Goal: Complete application form: Complete application form

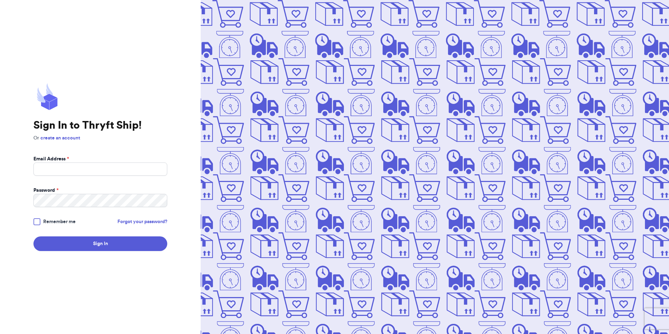
click at [0, 334] on com-1password-button at bounding box center [0, 334] width 0 height 0
type input "fresh@test.co"
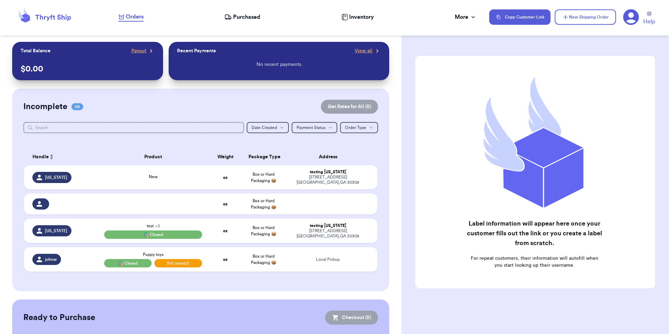
click at [639, 18] on icon at bounding box center [631, 17] width 16 height 16
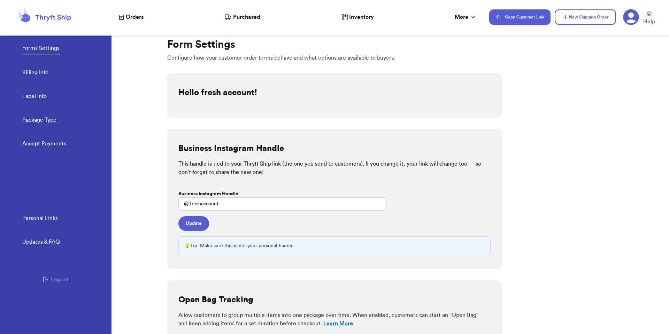
click at [66, 280] on button "Logout" at bounding box center [56, 279] width 26 height 8
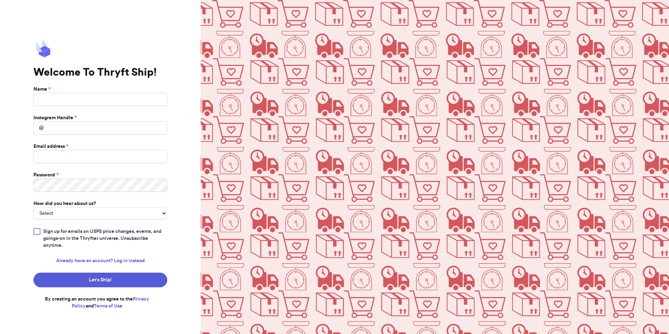
click at [632, 315] on img at bounding box center [435, 167] width 469 height 334
click at [85, 100] on input "Name *" at bounding box center [100, 99] width 134 height 13
type input "test"
click at [99, 125] on input "Instagram Handle *" at bounding box center [100, 127] width 134 height 13
type input "eg"
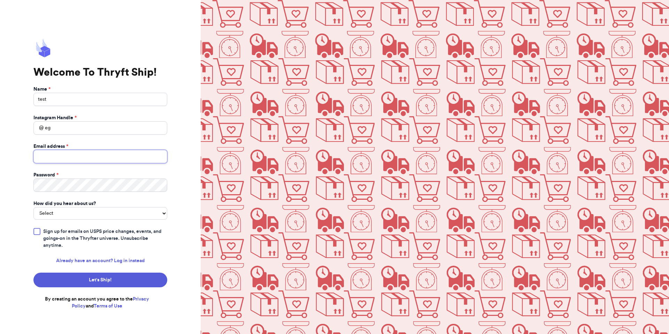
click at [91, 159] on input "Email address *" at bounding box center [100, 156] width 134 height 13
click at [51, 155] on input "valeria@thryftship.com" at bounding box center [100, 156] width 134 height 13
type input "valeria+100@thryftship.com"
click at [74, 119] on label "Instagram Handle *" at bounding box center [54, 117] width 43 height 7
click at [74, 121] on input "eg" at bounding box center [100, 127] width 134 height 13
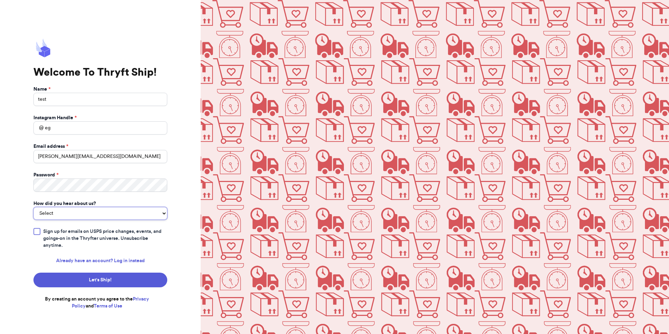
click at [79, 212] on select "Select You reached out to me directly I saw another business post about Thryft …" at bounding box center [100, 213] width 134 height 13
select select "you_reached_out_to_me"
click at [33, 207] on select "Select You reached out to me directly I saw another business post about Thryft …" at bounding box center [100, 213] width 134 height 13
click at [632, 313] on img at bounding box center [435, 167] width 469 height 334
click at [127, 278] on button "Let's Ship!" at bounding box center [100, 280] width 134 height 15
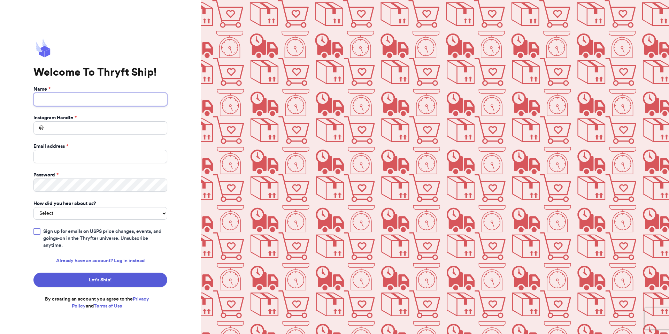
click at [79, 103] on input "Name *" at bounding box center [100, 99] width 134 height 13
type input "Valeria Brenner"
click at [92, 126] on input "Instagram Handle *" at bounding box center [100, 127] width 134 height 13
type input "v"
click at [84, 148] on div "Email address *" at bounding box center [100, 146] width 134 height 7
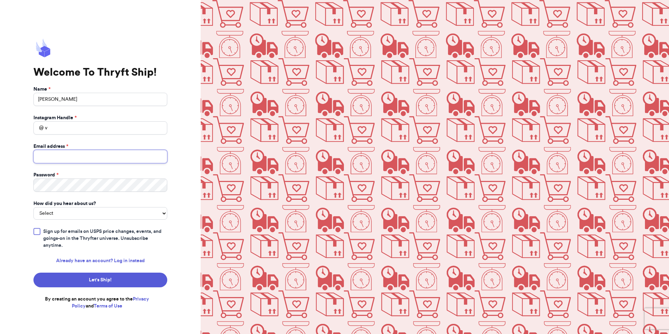
click at [85, 157] on input "Email address *" at bounding box center [100, 156] width 134 height 13
click at [53, 157] on input "valeria@thryftship.com" at bounding box center [100, 156] width 134 height 13
type input "valeria+99@thryftship.com"
click at [172, 230] on div "Welcome To Thryft Ship! Name * Valeria Brenner Instagram Handle * @ v Email add…" at bounding box center [100, 167] width 201 height 334
click at [160, 215] on select "Select You reached out to me directly I saw another business post about Thryft …" at bounding box center [100, 213] width 134 height 13
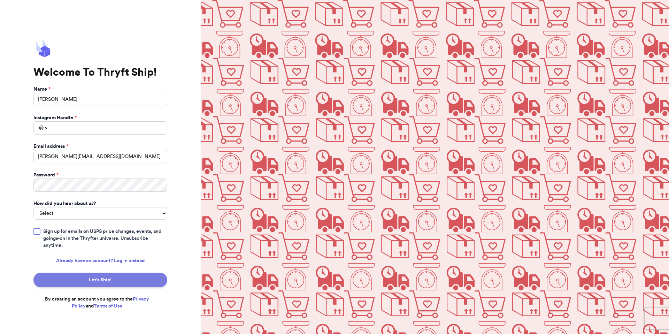
click at [100, 281] on button "Let's Ship!" at bounding box center [100, 280] width 134 height 15
click at [123, 99] on input "Name *" at bounding box center [100, 99] width 134 height 13
type input "[PERSON_NAME]"
click at [106, 131] on input "Instagram Handle *" at bounding box center [100, 127] width 134 height 13
type input "test"
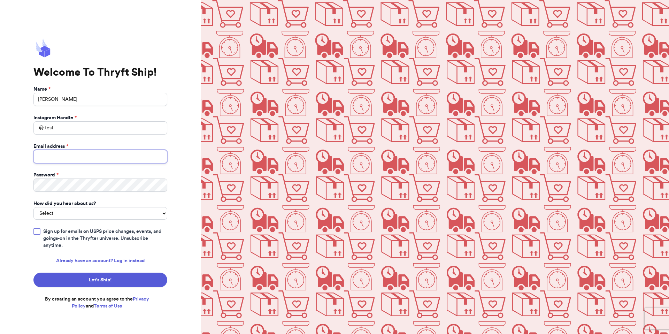
click at [103, 154] on input "Email address *" at bounding box center [100, 156] width 134 height 13
click at [52, 154] on input "[PERSON_NAME][EMAIL_ADDRESS][DOMAIN_NAME]" at bounding box center [100, 156] width 134 height 13
type input "valeria98@thryftship.com"
click at [63, 280] on button "Let's Ship!" at bounding box center [100, 280] width 134 height 15
type input "[PERSON_NAME]"
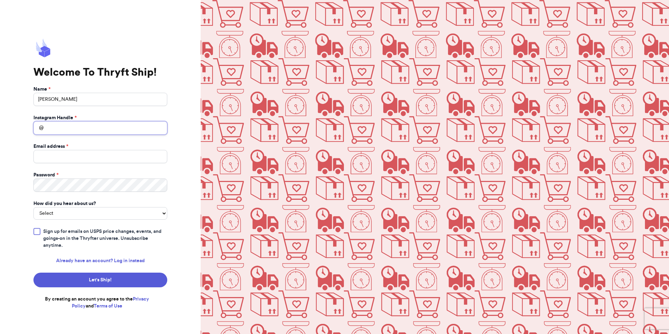
click at [72, 124] on input "Instagram Handle *" at bounding box center [100, 127] width 134 height 13
type input "test"
click at [55, 150] on input "Email address *" at bounding box center [100, 156] width 134 height 13
click at [53, 158] on input "[PERSON_NAME][EMAIL_ADDRESS][DOMAIN_NAME]" at bounding box center [100, 156] width 134 height 13
type input "valeria97@thryftship.com"
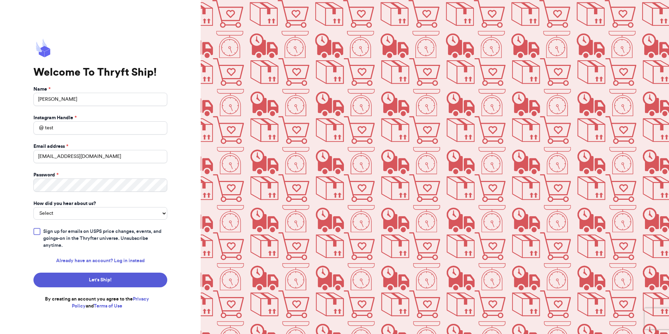
click at [184, 202] on div "Welcome To Thryft Ship! Name * Valeria Brenner Instagram Handle * @ test Email …" at bounding box center [100, 167] width 201 height 334
click at [119, 274] on button "Let's Ship!" at bounding box center [100, 280] width 134 height 15
type input "v"
click at [78, 153] on input "Email address *" at bounding box center [100, 156] width 134 height 13
click at [53, 153] on input "[PERSON_NAME][EMAIL_ADDRESS][DOMAIN_NAME]" at bounding box center [100, 156] width 134 height 13
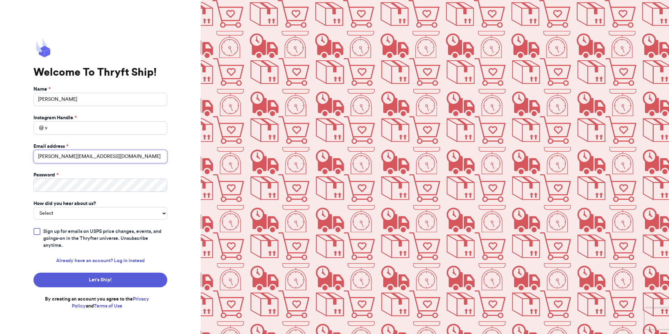
type input "valeria+96@thryftship.com"
click at [86, 274] on button "Let's Ship!" at bounding box center [100, 280] width 134 height 15
type input "v"
click at [69, 150] on input "Email address *" at bounding box center [100, 156] width 134 height 13
click at [52, 153] on input "[PERSON_NAME][EMAIL_ADDRESS][DOMAIN_NAME]" at bounding box center [100, 156] width 134 height 13
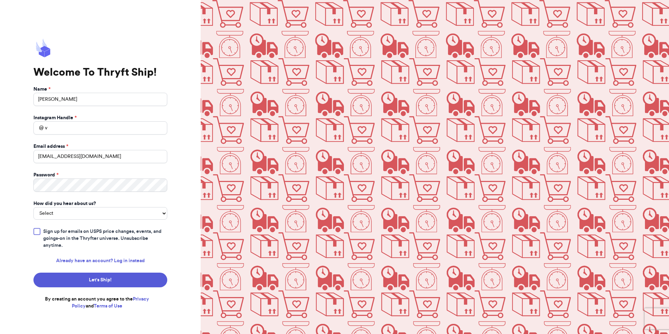
click at [109, 204] on div "How did you hear about us?" at bounding box center [100, 203] width 134 height 7
click at [55, 158] on input "[EMAIL_ADDRESS][DOMAIN_NAME]" at bounding box center [100, 156] width 134 height 13
type input "[PERSON_NAME][EMAIL_ADDRESS][DOMAIN_NAME]"
click at [140, 242] on span "Sign up for emails on USPS price changes, events, and goings-on in the Thryfter…" at bounding box center [105, 238] width 124 height 21
click at [0, 0] on input "Sign up for emails on USPS price changes, events, and goings-on in the Thryfter…" at bounding box center [0, 0] width 0 height 0
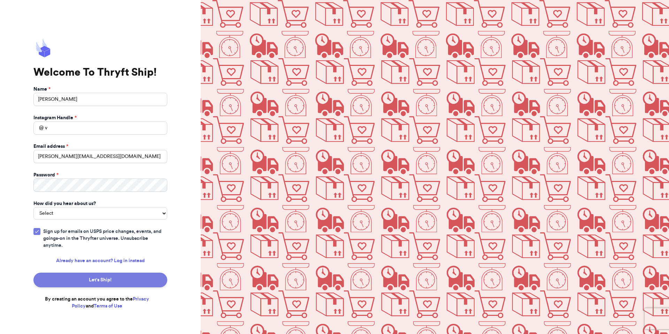
click at [134, 276] on button "Let's Ship!" at bounding box center [100, 280] width 134 height 15
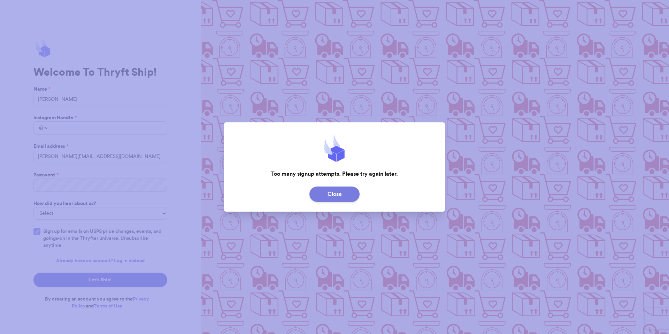
click at [342, 193] on button "Close" at bounding box center [335, 194] width 50 height 15
